Goal: Find specific page/section: Find specific page/section

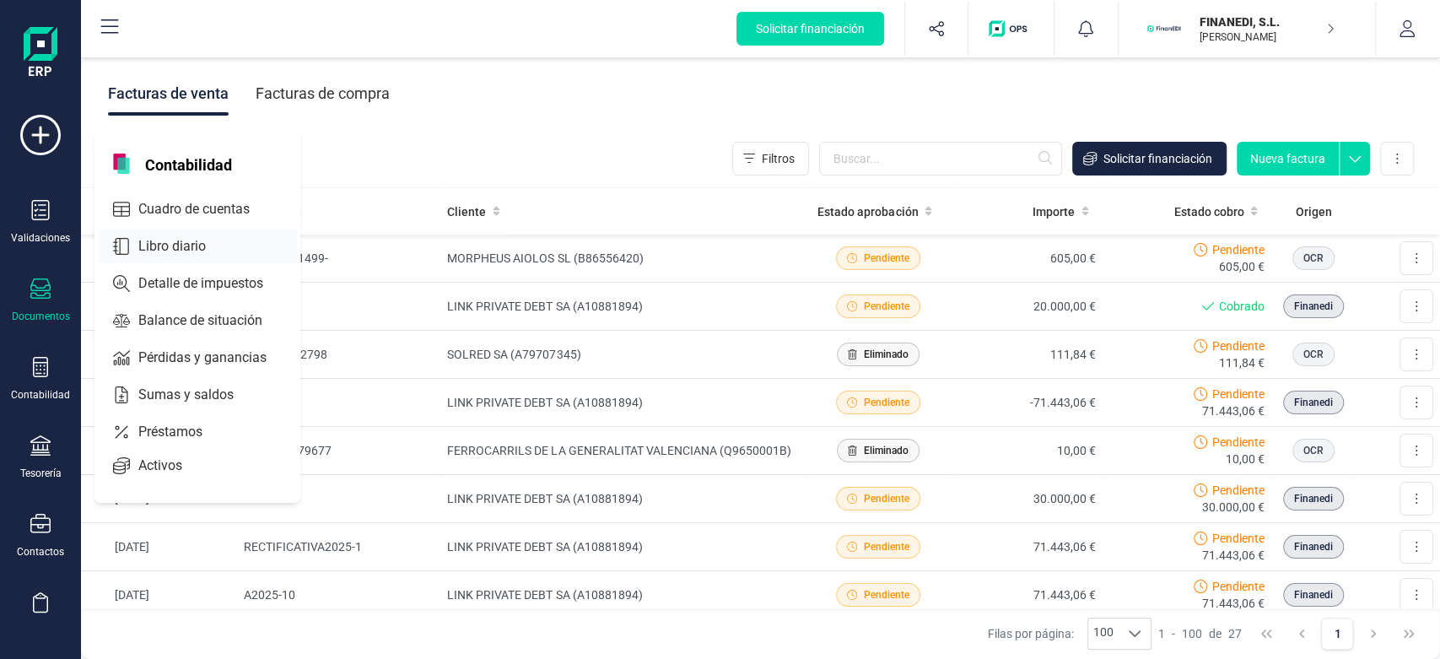
click at [210, 262] on div "Libro diario" at bounding box center [197, 247] width 199 height 34
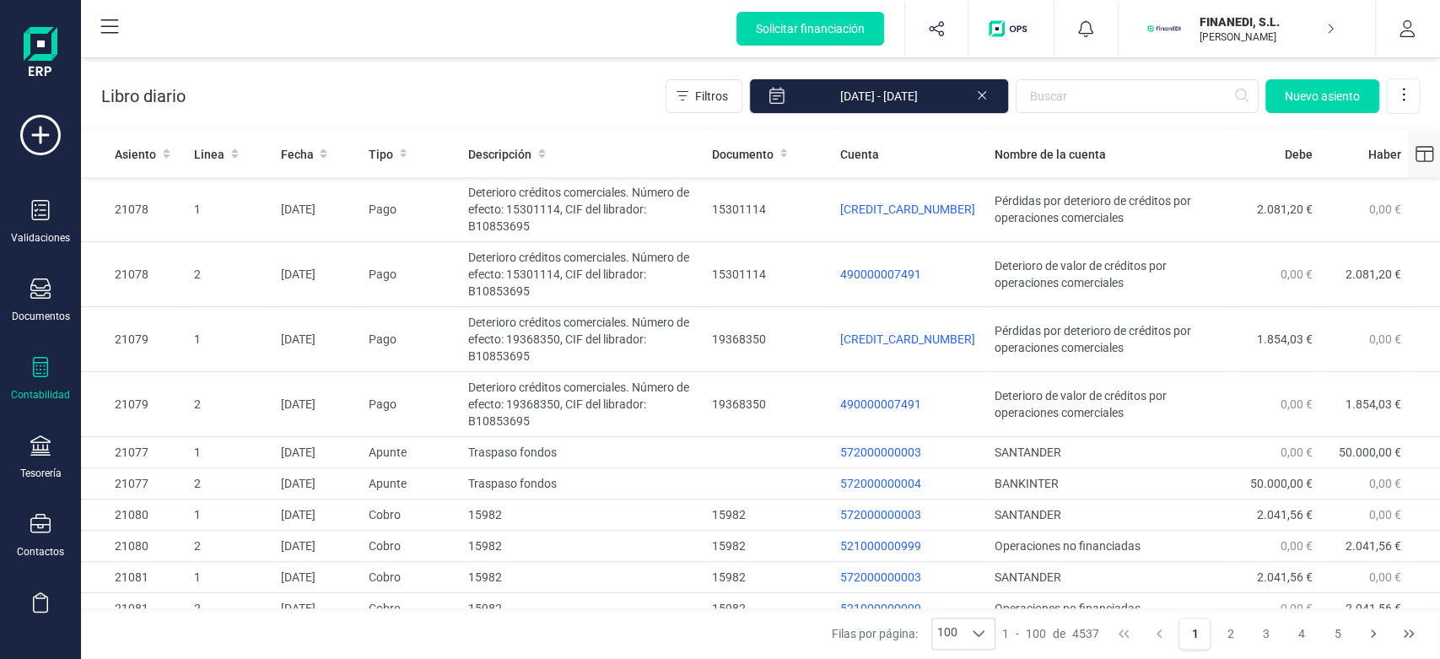
click at [1418, 153] on icon at bounding box center [1425, 153] width 18 height 15
click at [1256, 275] on input "checkbox" at bounding box center [1252, 269] width 17 height 17
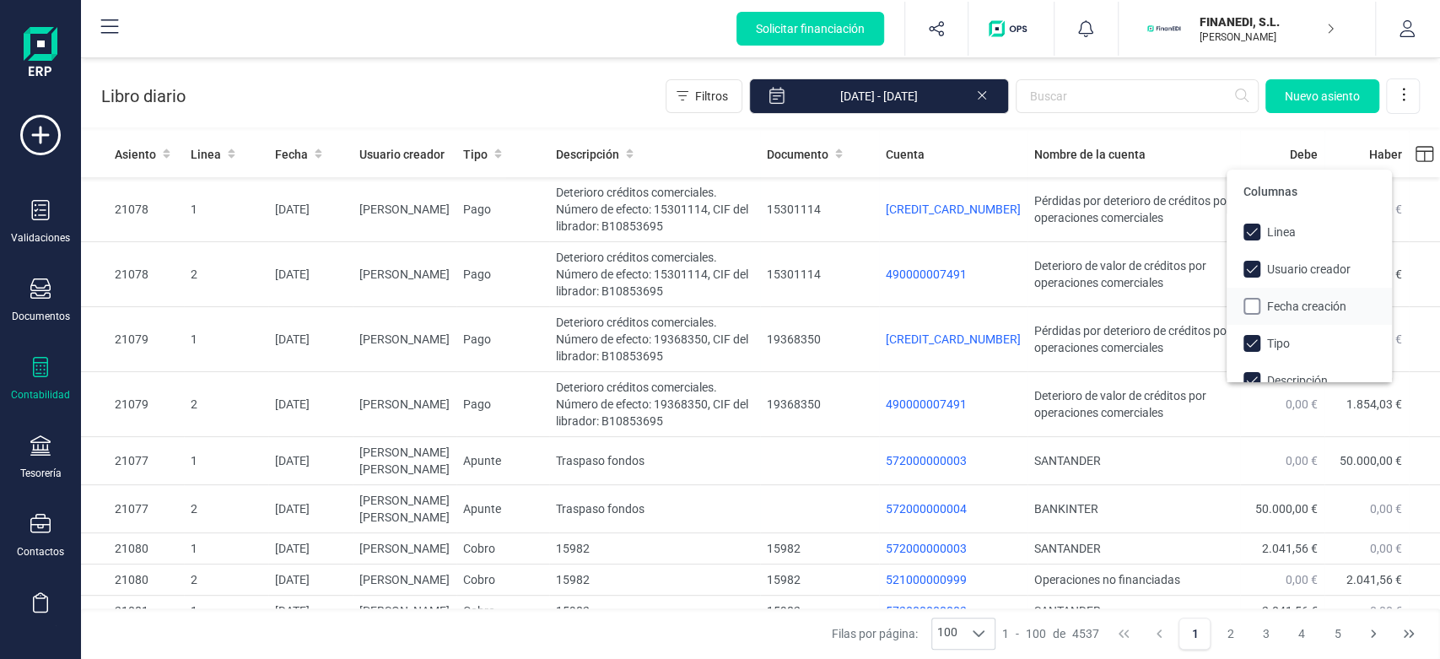
checkbox input "true"
click at [1251, 306] on input "checkbox" at bounding box center [1252, 306] width 17 height 17
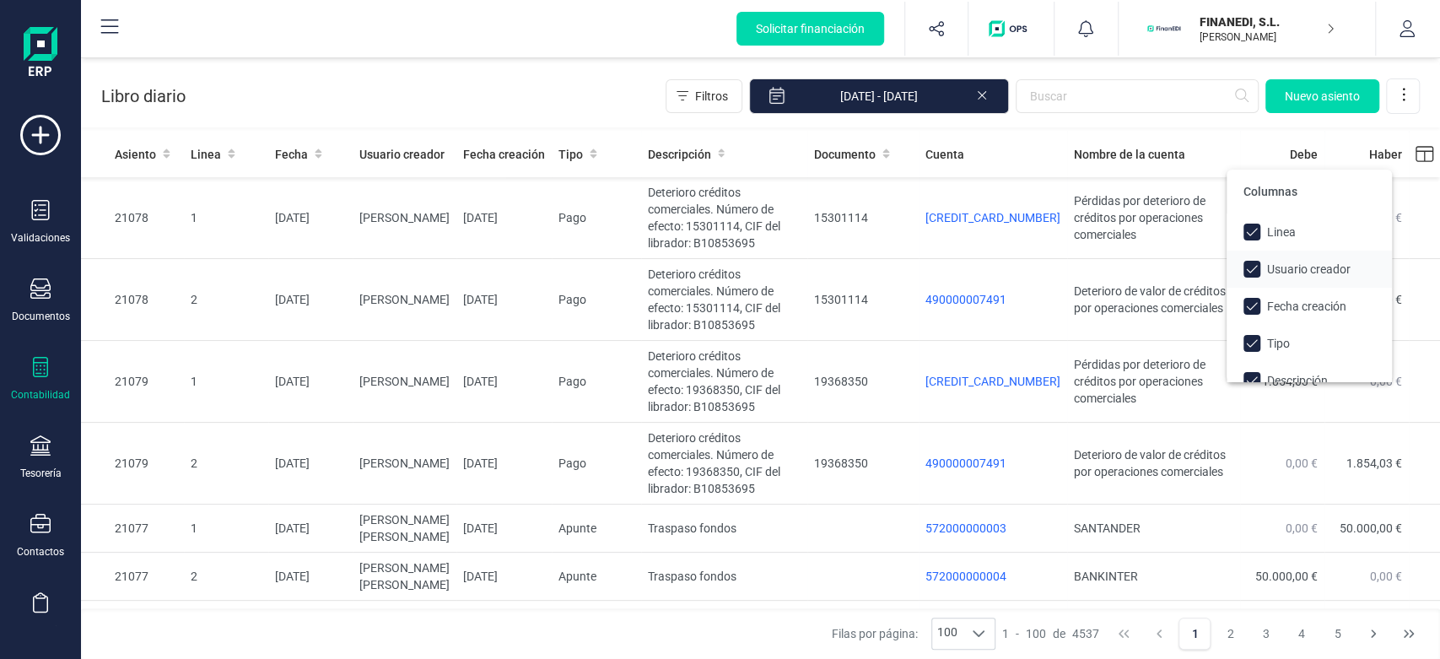
checkbox input "true"
click at [1254, 264] on input "checkbox" at bounding box center [1252, 269] width 17 height 17
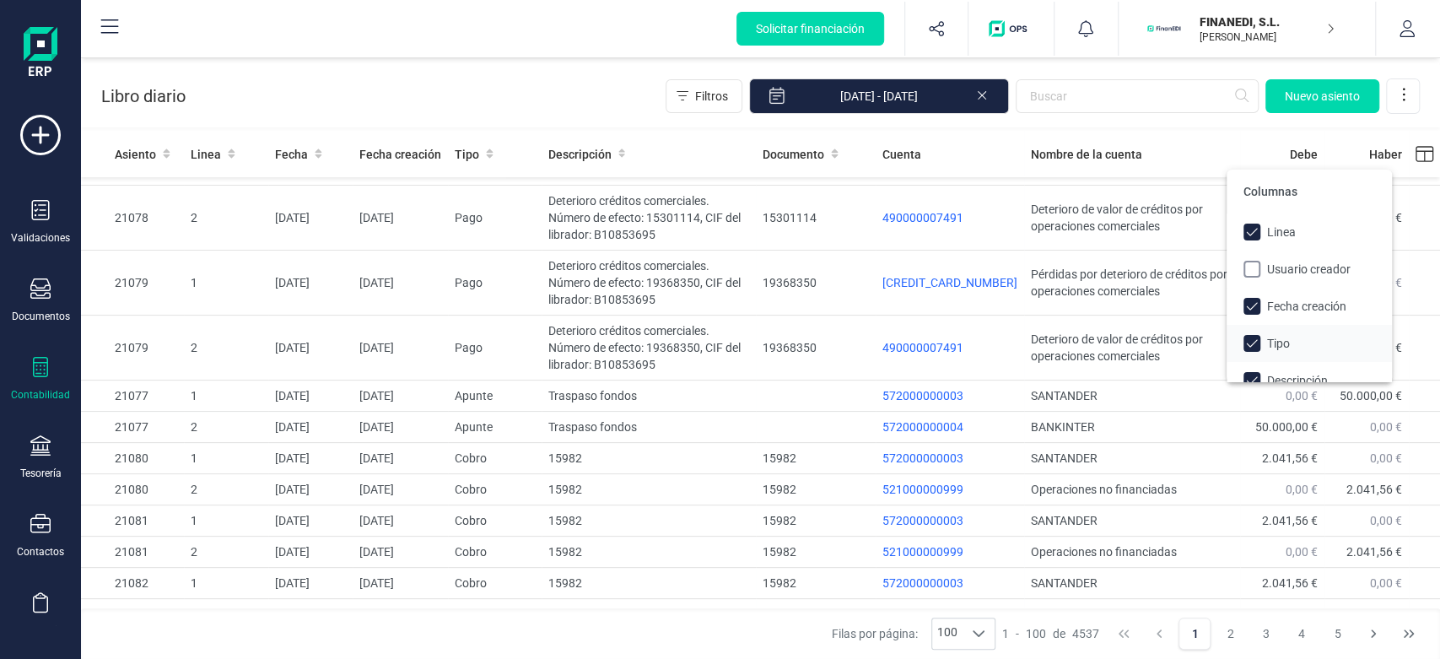
scroll to position [56, 0]
click at [1248, 275] on input "checkbox" at bounding box center [1252, 269] width 17 height 17
checkbox input "true"
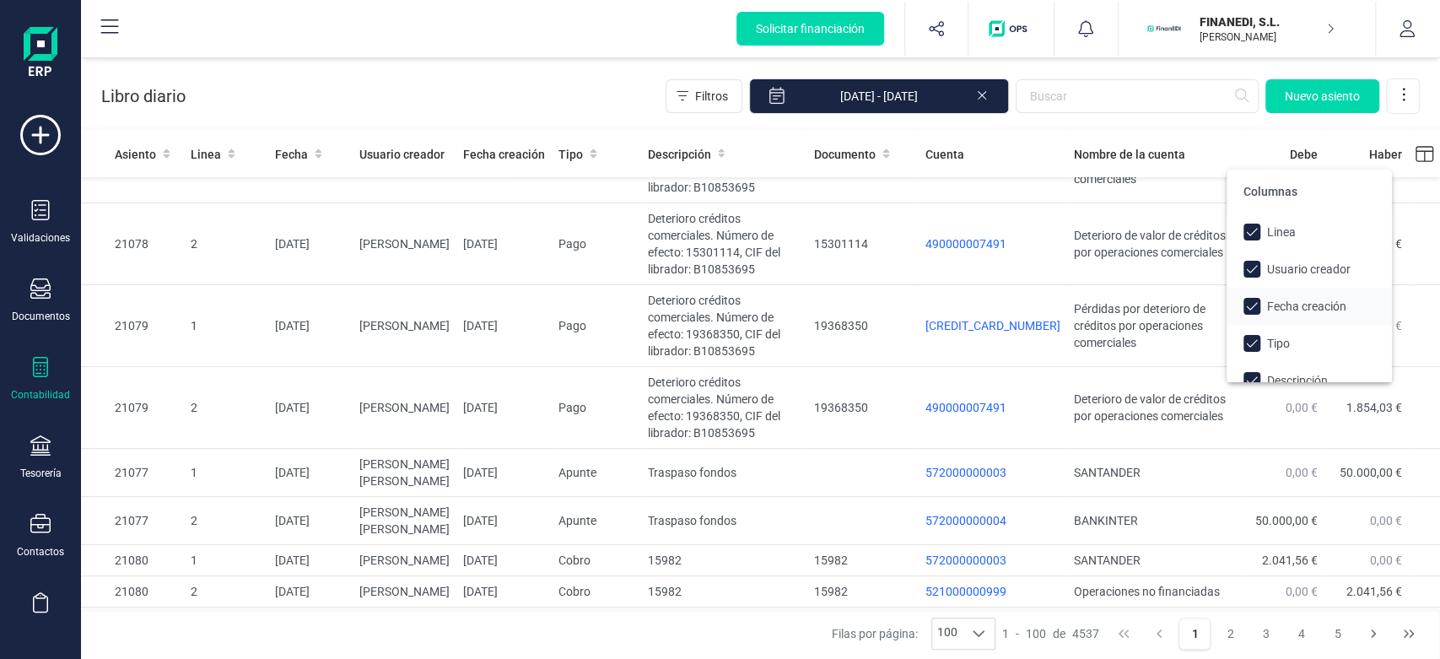
click at [1248, 304] on input "checkbox" at bounding box center [1252, 306] width 17 height 17
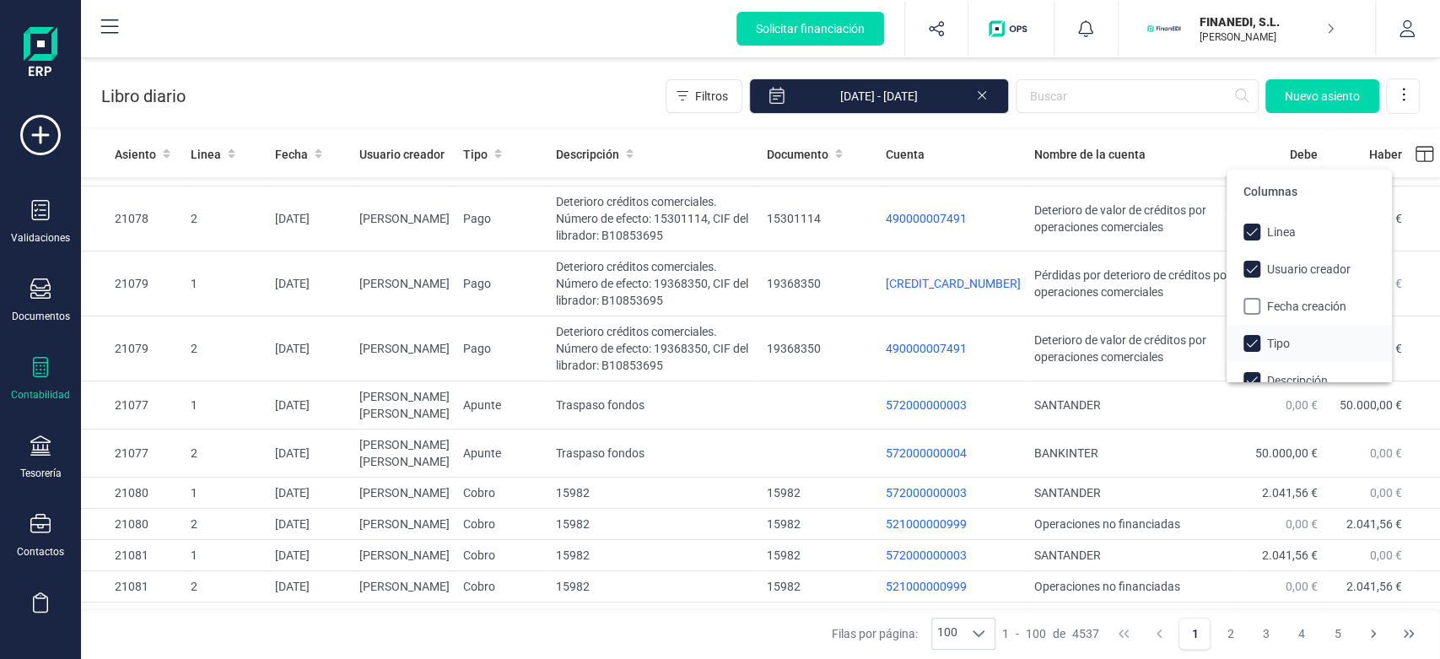
checkbox input "false"
click at [1256, 232] on input "checkbox" at bounding box center [1252, 232] width 17 height 17
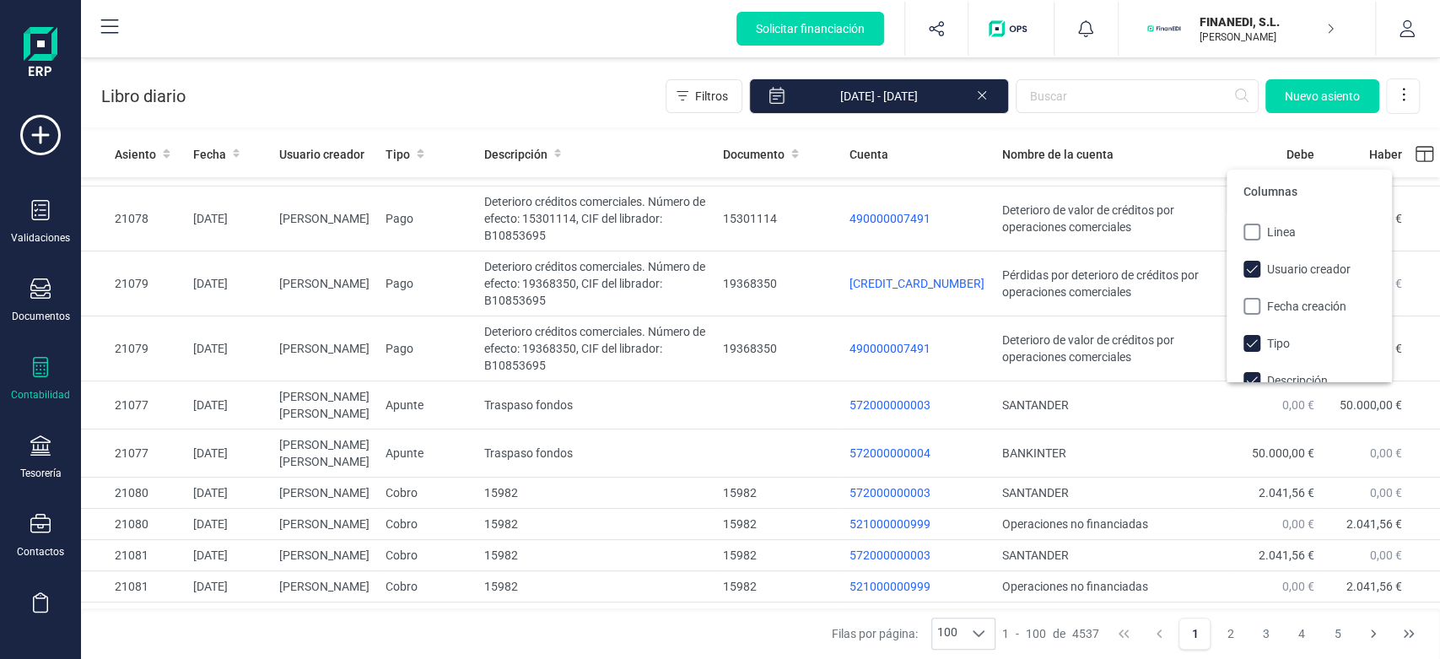
checkbox input "false"
click at [520, 78] on div "Libro diario Filtros [DATE] - [DATE] [GEOGRAPHIC_DATA]" at bounding box center [760, 92] width 1359 height 69
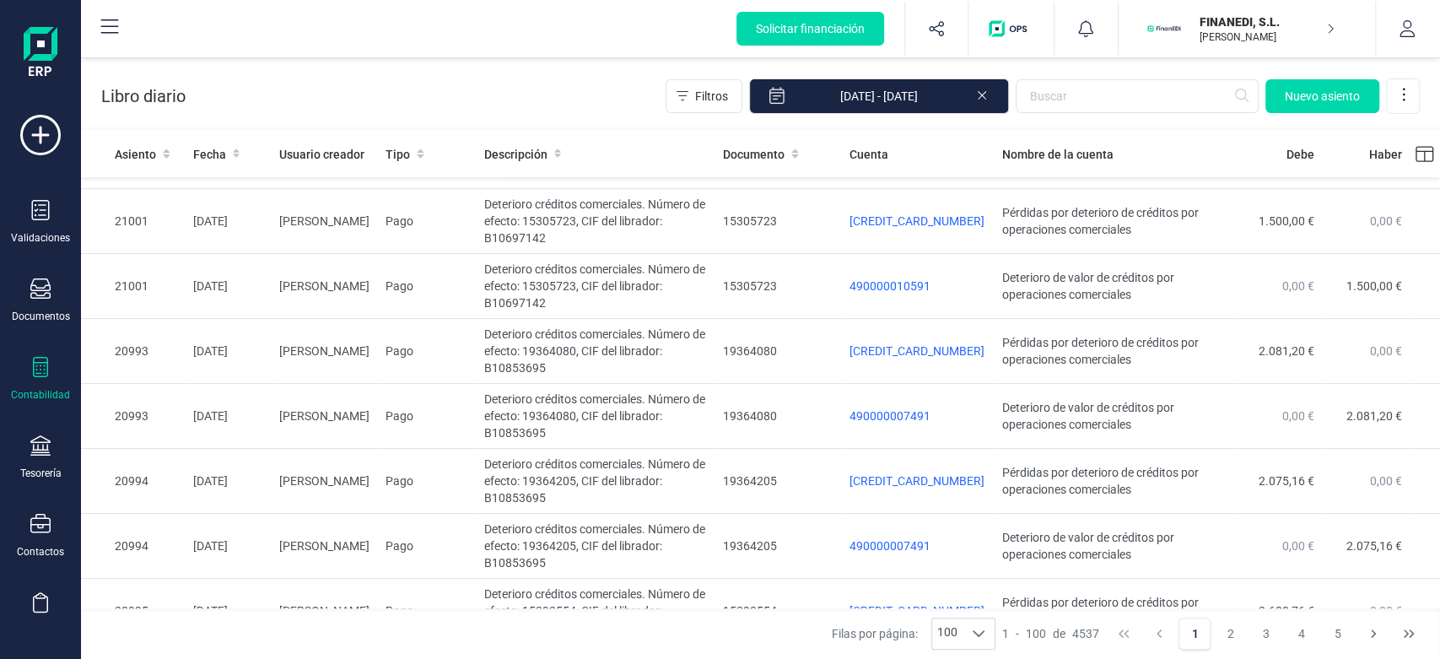
scroll to position [4854, 0]
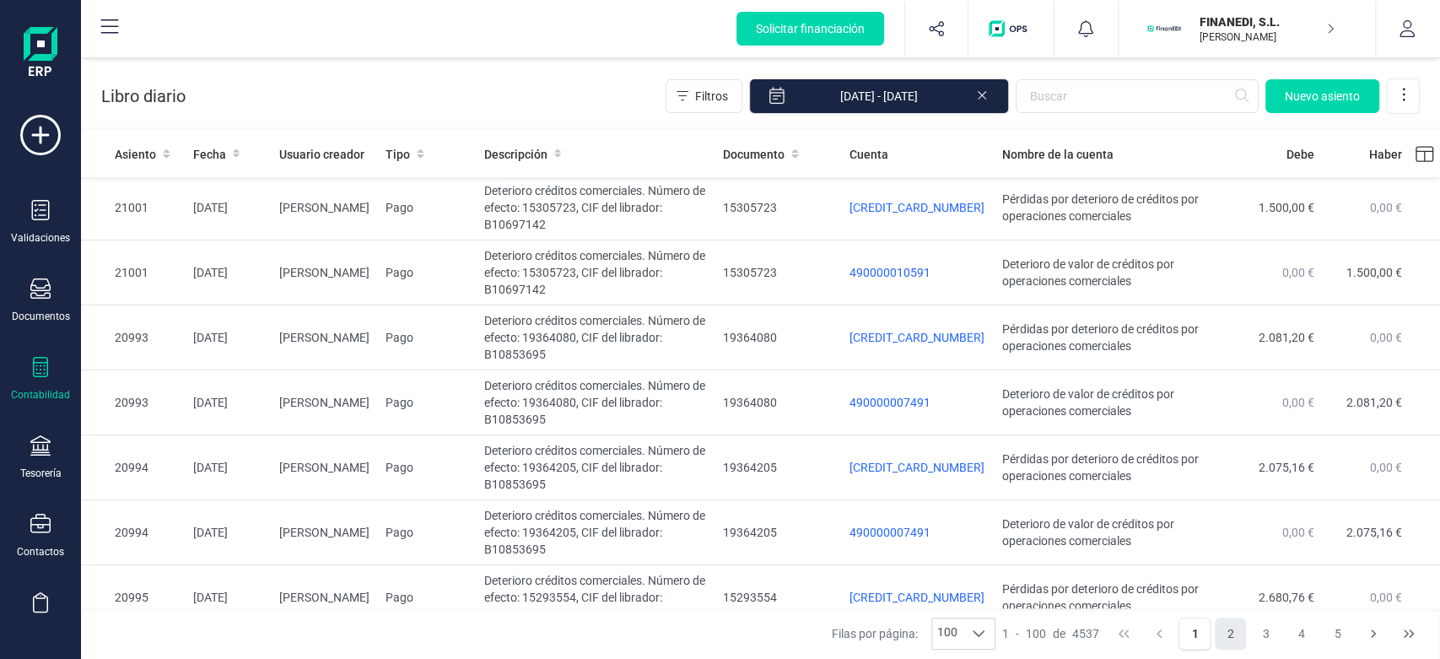
click at [1235, 635] on button "2" at bounding box center [1231, 634] width 32 height 32
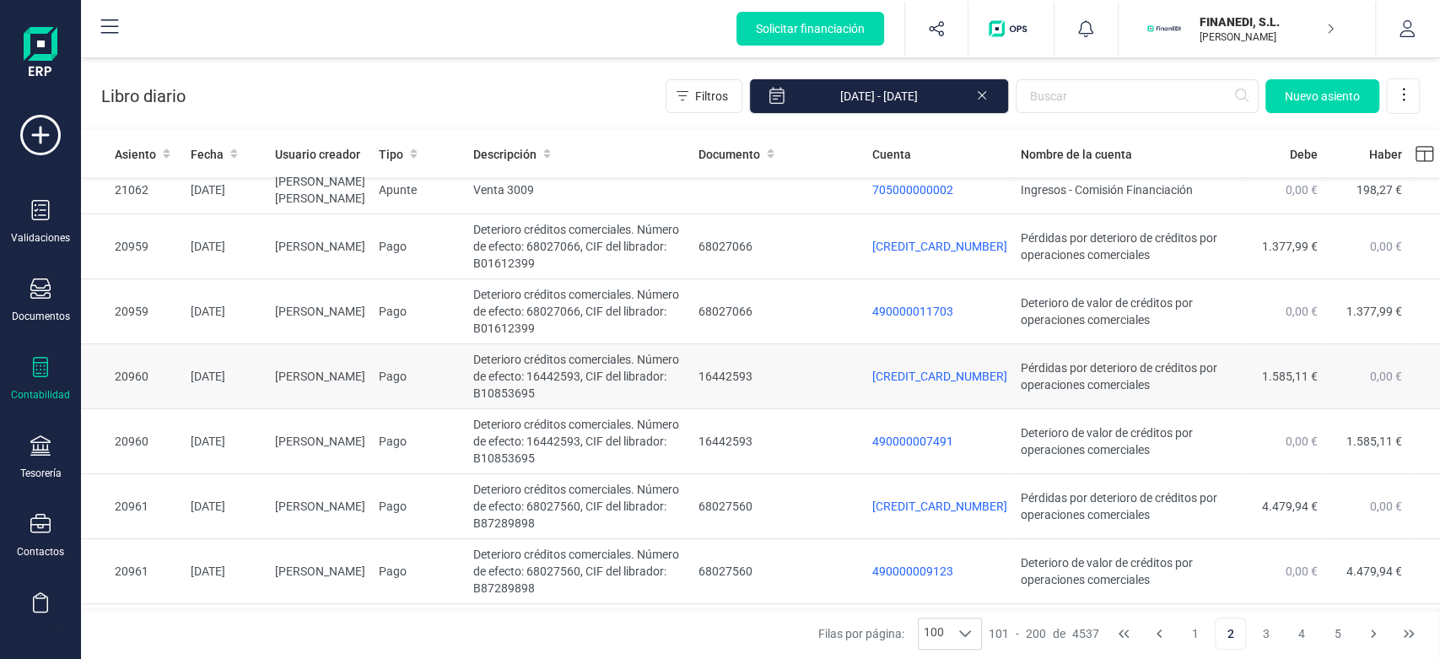
scroll to position [3690, 0]
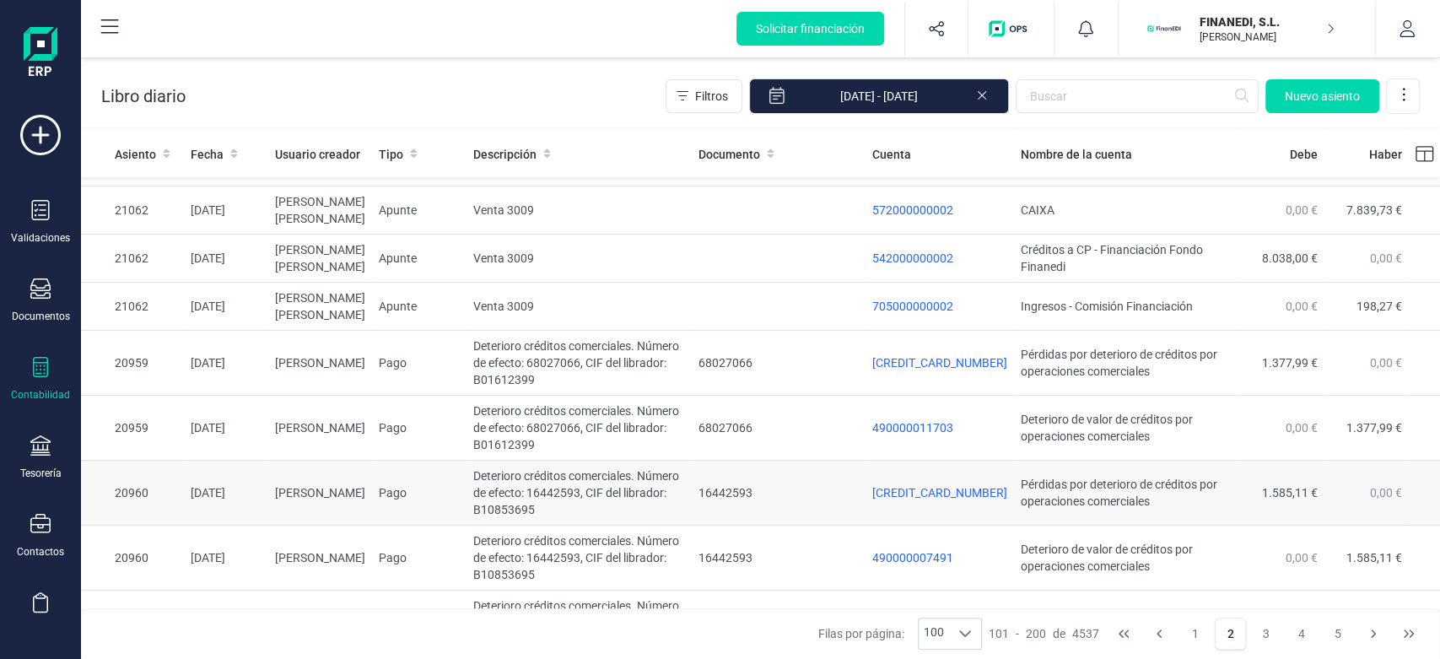
click at [488, 370] on td "Deterioro créditos comerciales. Número de efecto: 68027066, CIF del librador: B…" at bounding box center [579, 363] width 225 height 65
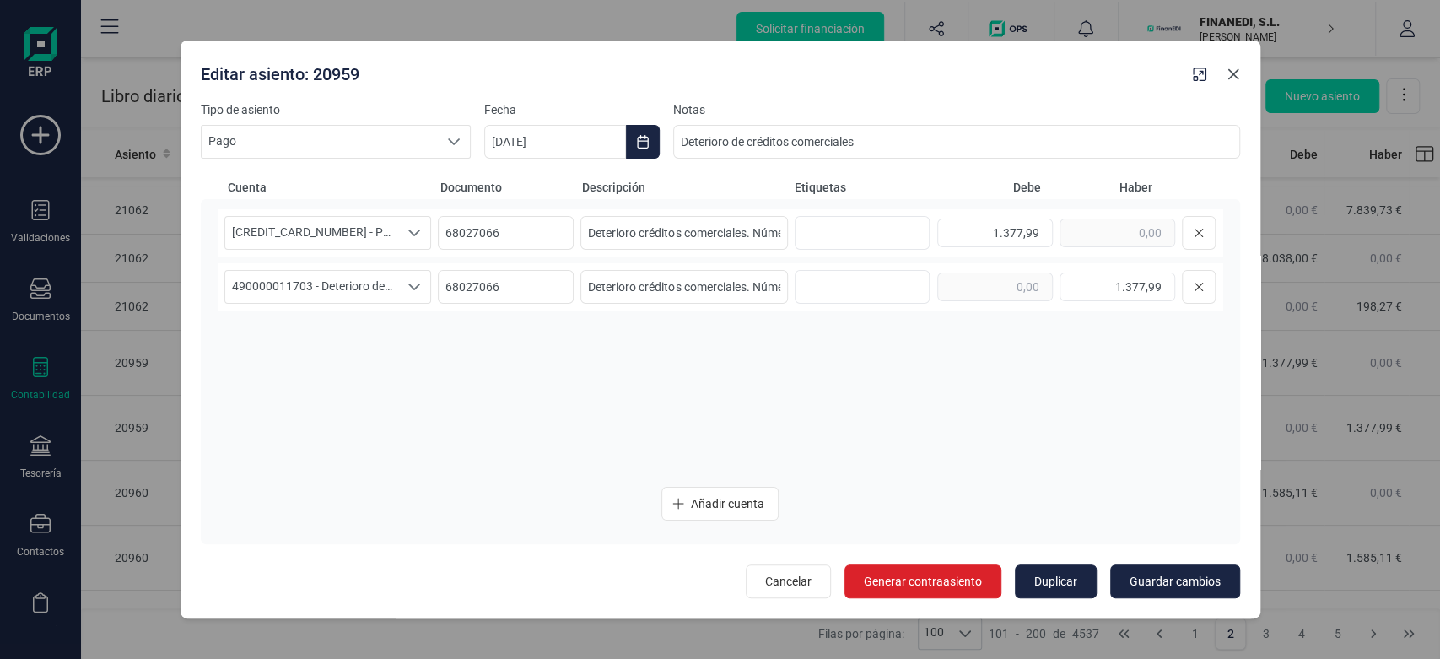
click at [1234, 74] on icon "Close" at bounding box center [1233, 74] width 11 height 11
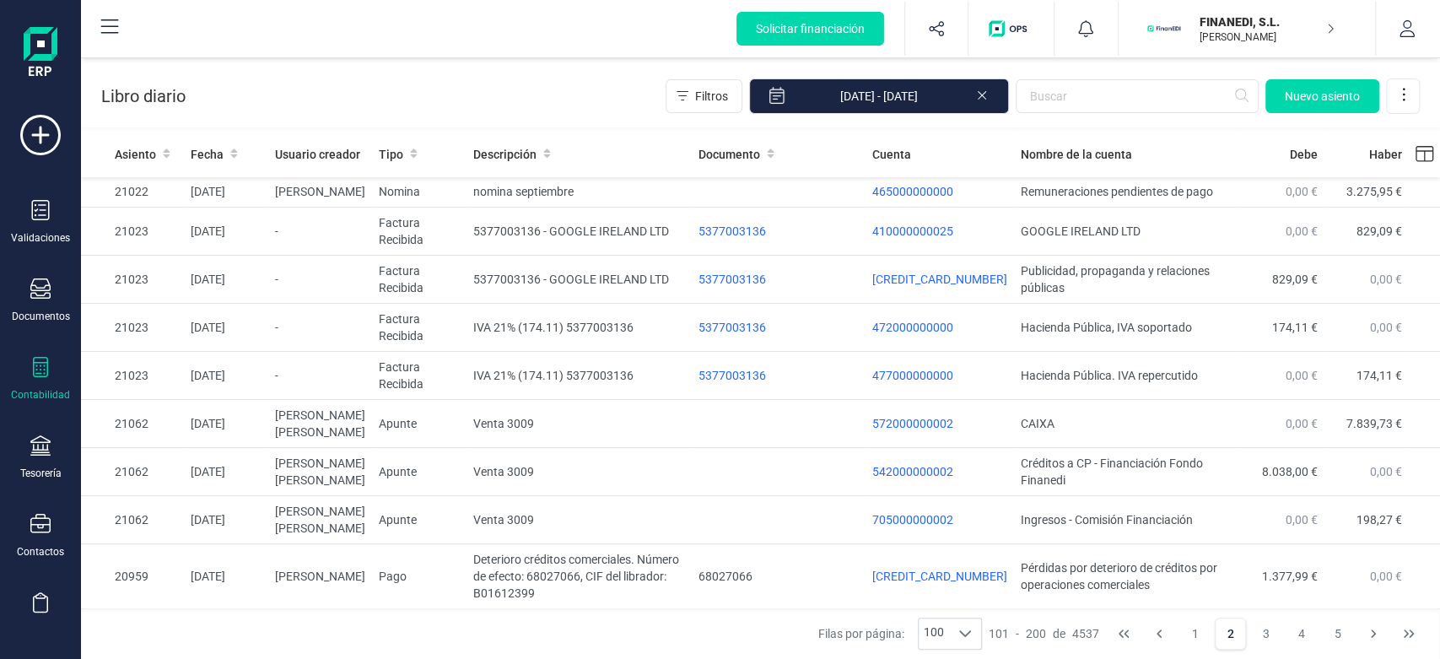
scroll to position [3497, 0]
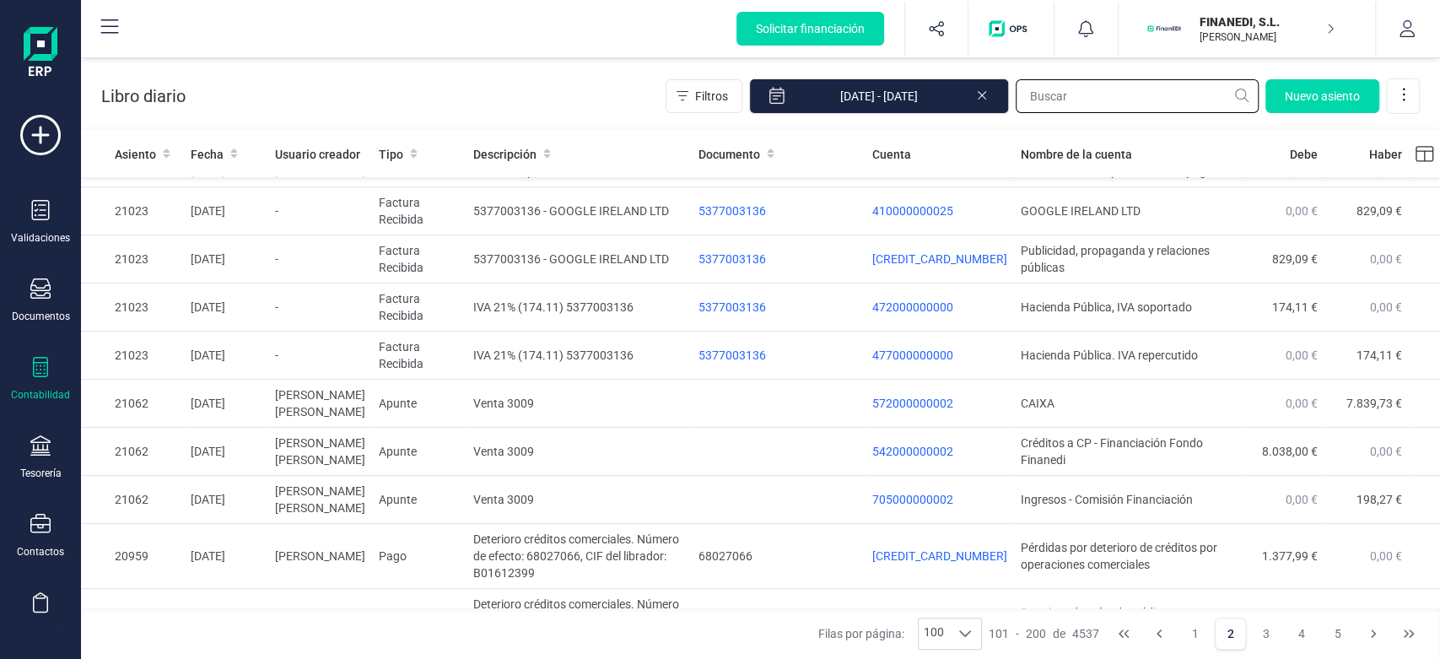
click at [1101, 108] on input "text" at bounding box center [1137, 96] width 243 height 34
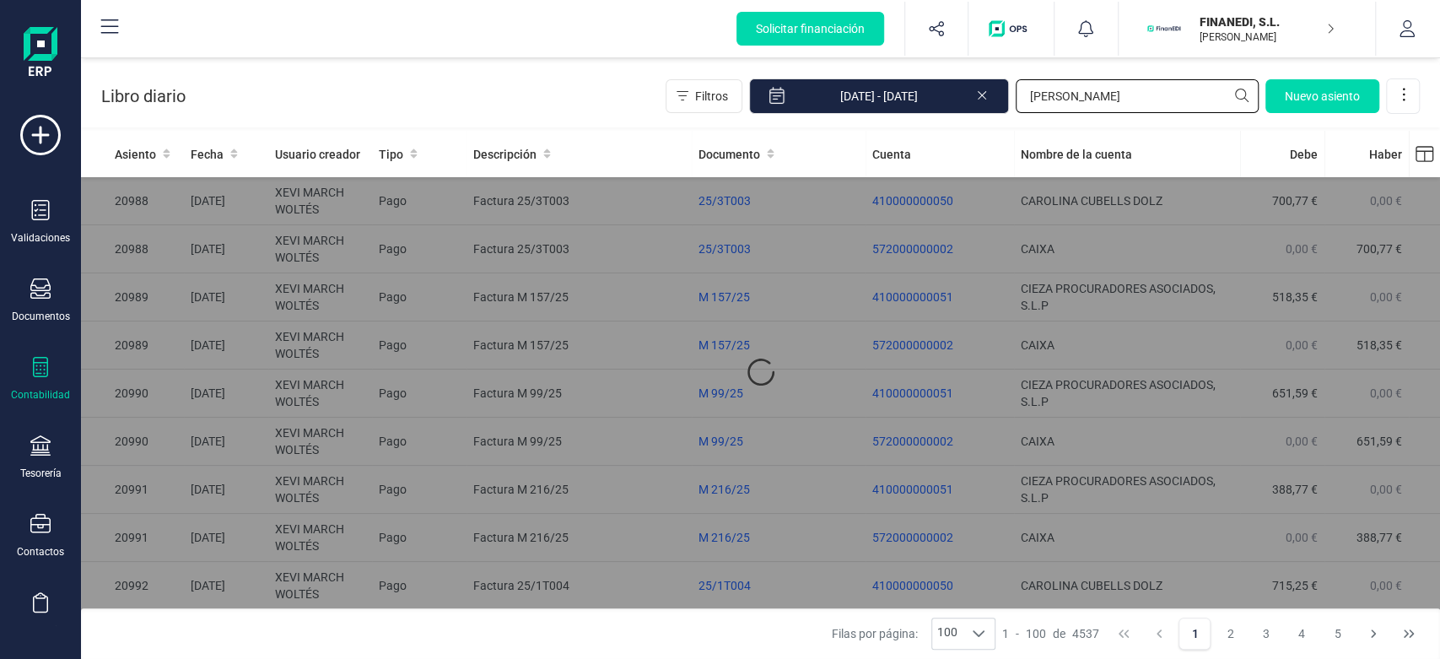
scroll to position [0, 0]
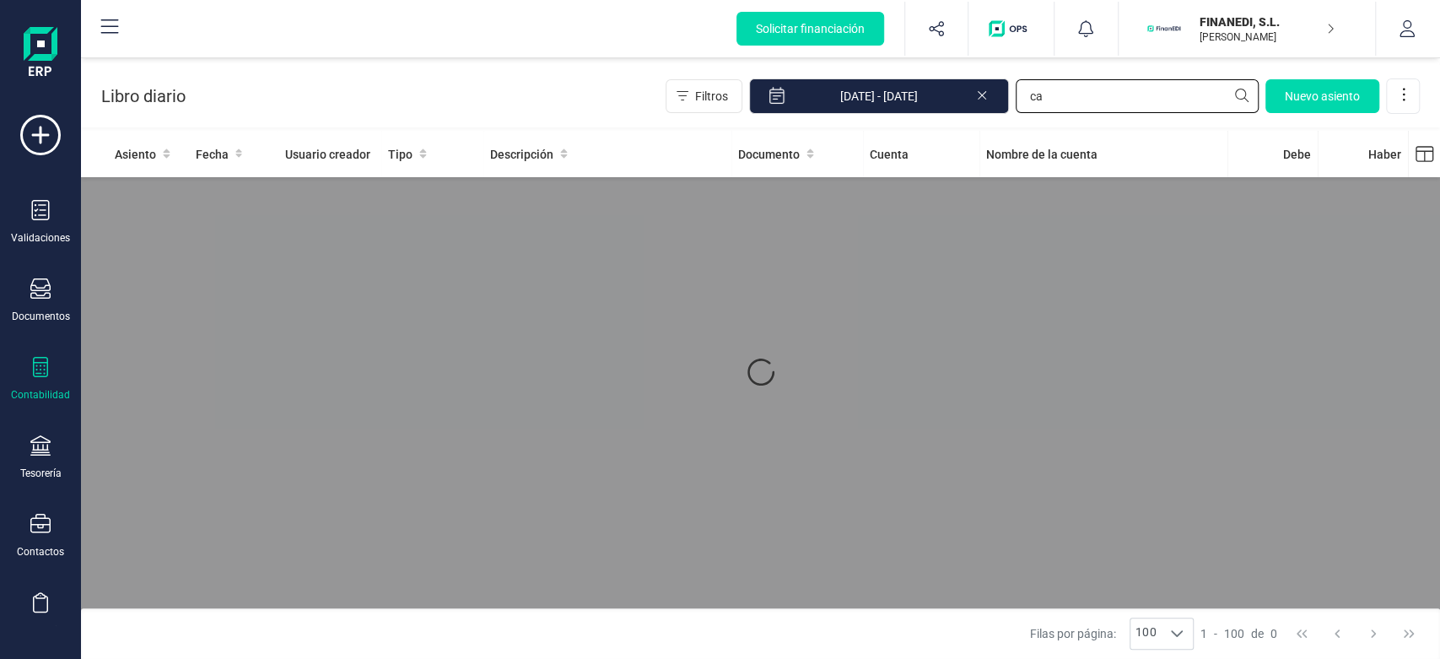
type input "c"
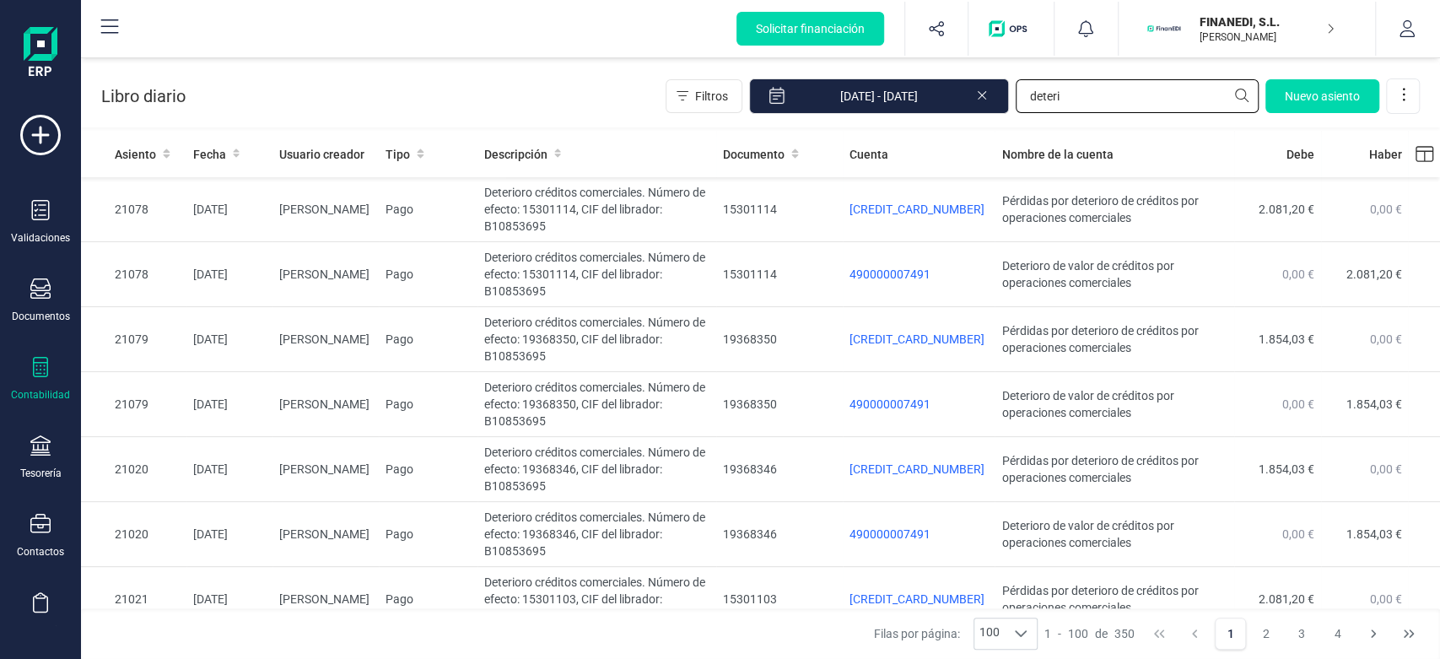
type input "deteri"
click at [981, 89] on icon at bounding box center [982, 93] width 14 height 17
